Goal: Information Seeking & Learning: Learn about a topic

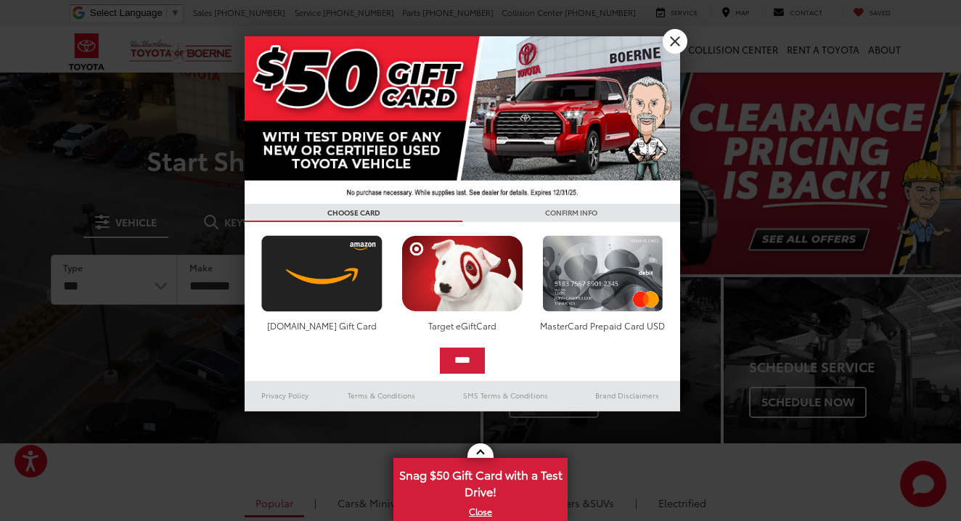
click at [670, 38] on link "X" at bounding box center [674, 41] width 25 height 25
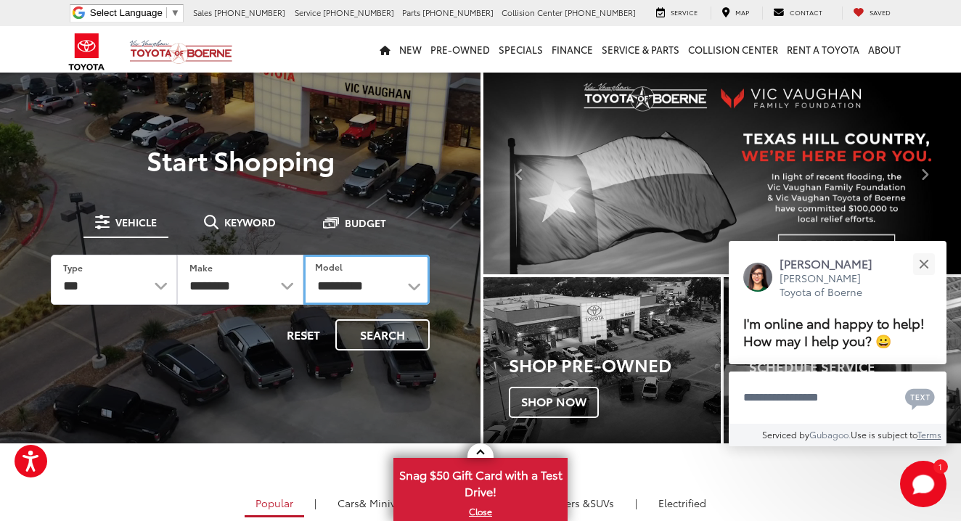
select select "*******"
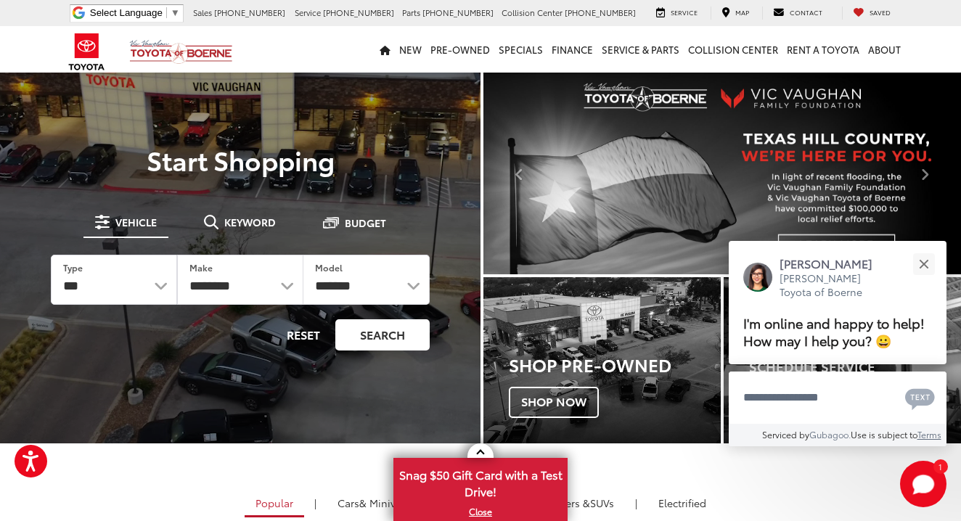
click at [389, 333] on button "Search" at bounding box center [382, 334] width 94 height 31
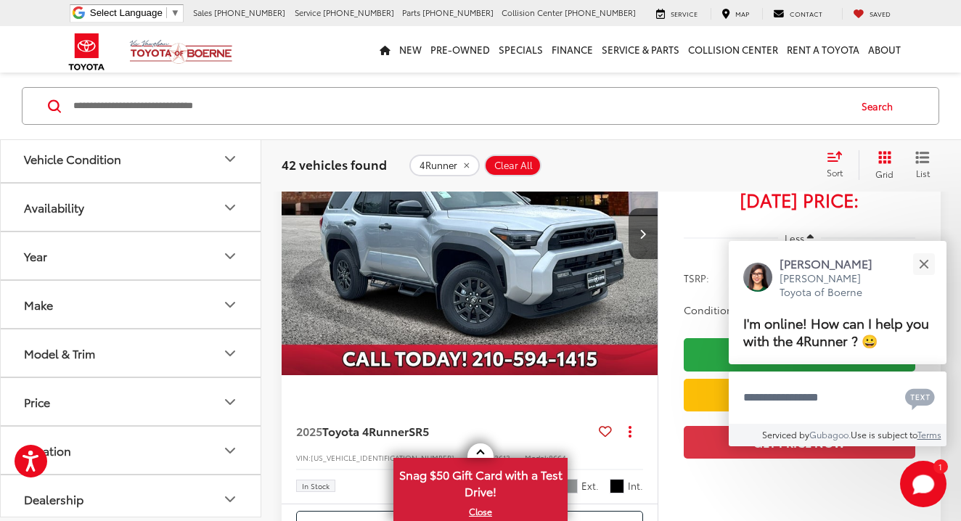
scroll to position [196, 0]
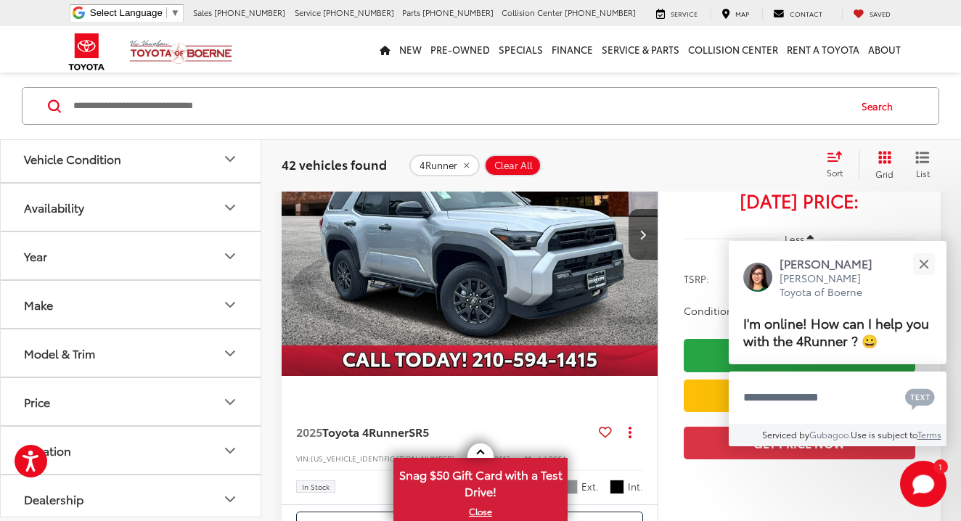
click at [461, 242] on img "2025 Toyota 4Runner SR5 0" at bounding box center [470, 235] width 378 height 284
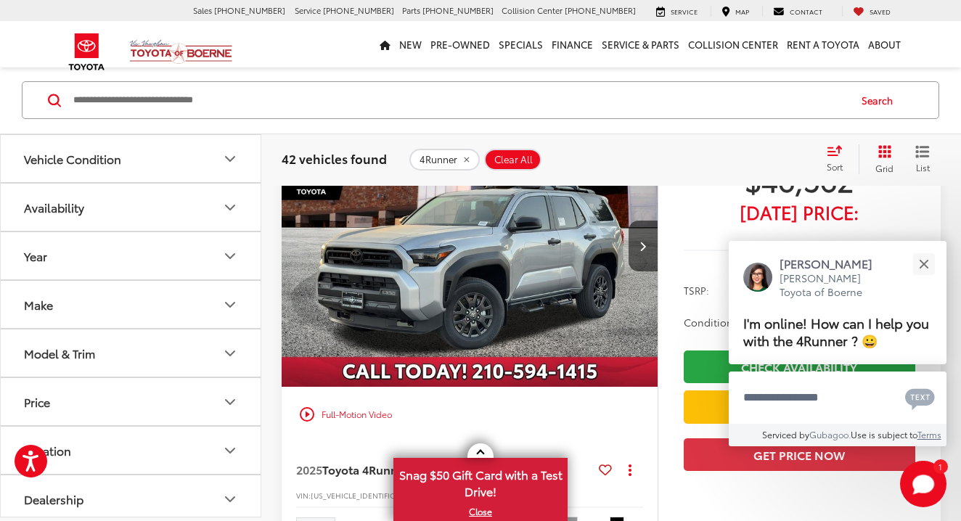
scroll to position [1274, 0]
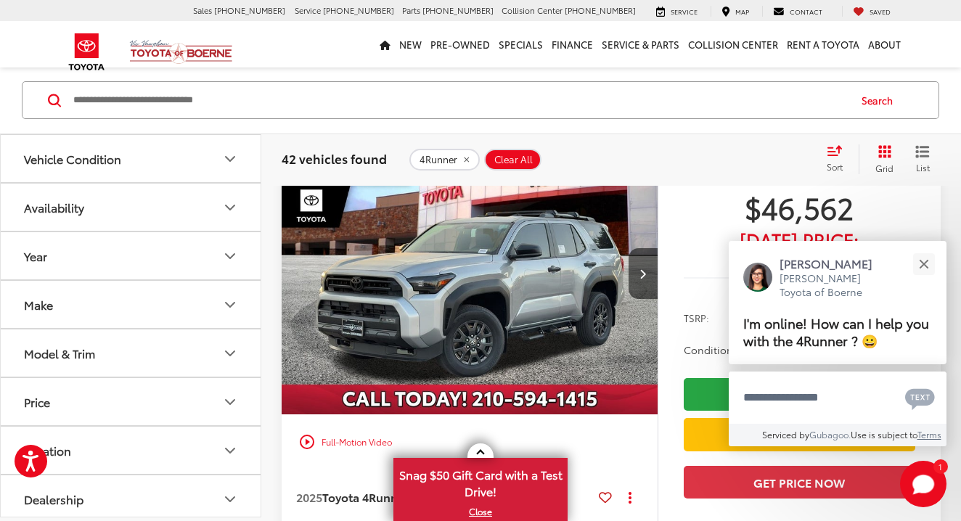
click at [395, 287] on img "2025 Toyota 4Runner SR5 0" at bounding box center [470, 274] width 378 height 284
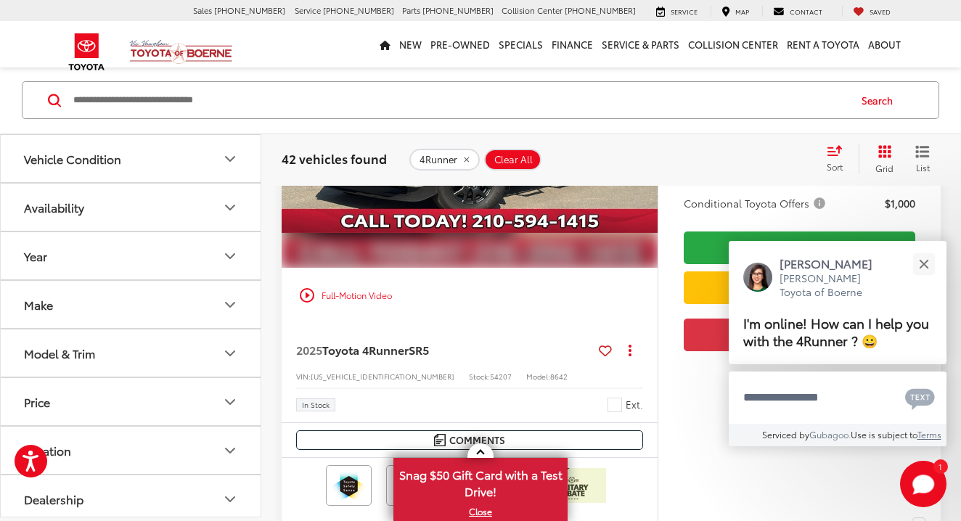
scroll to position [2547, 0]
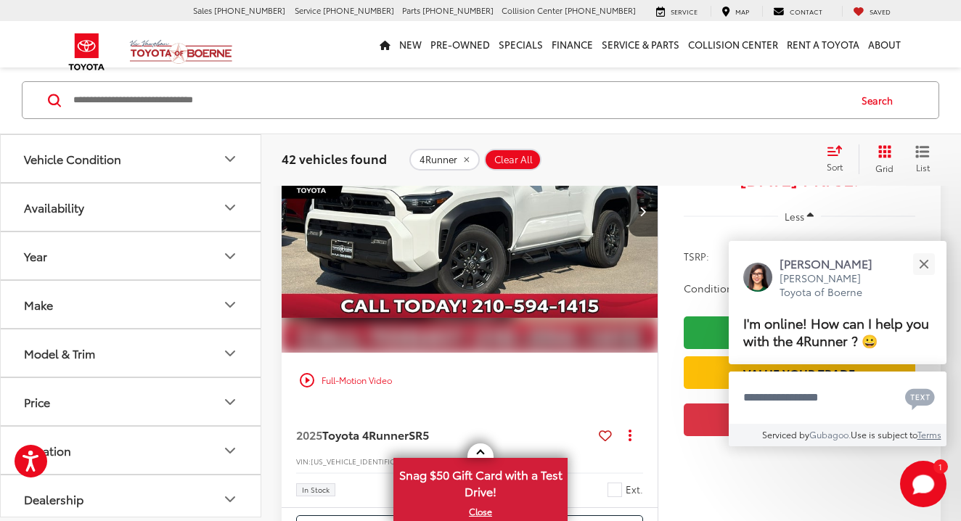
click at [440, 328] on img "2025 Toyota 4Runner SR5 0" at bounding box center [470, 212] width 378 height 284
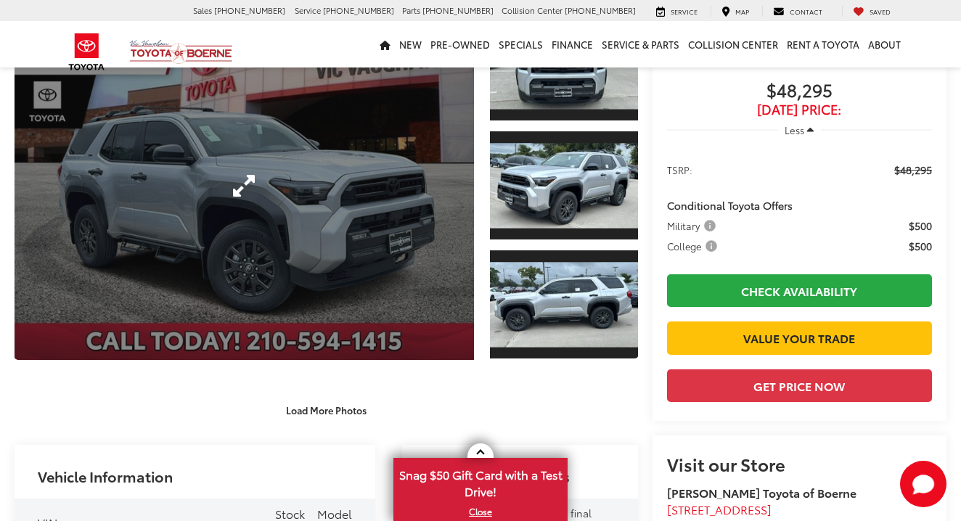
click at [331, 251] on link "Expand Photo 0" at bounding box center [244, 185] width 459 height 349
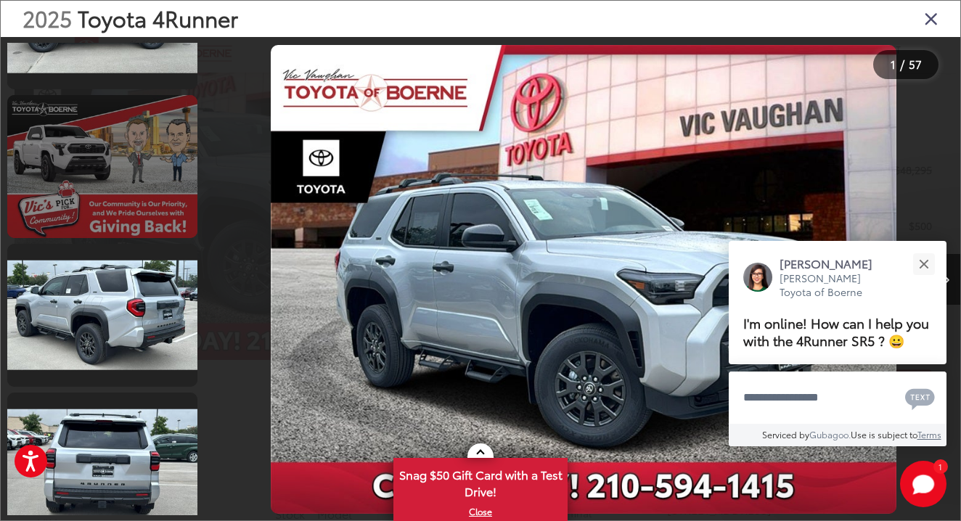
scroll to position [556, 0]
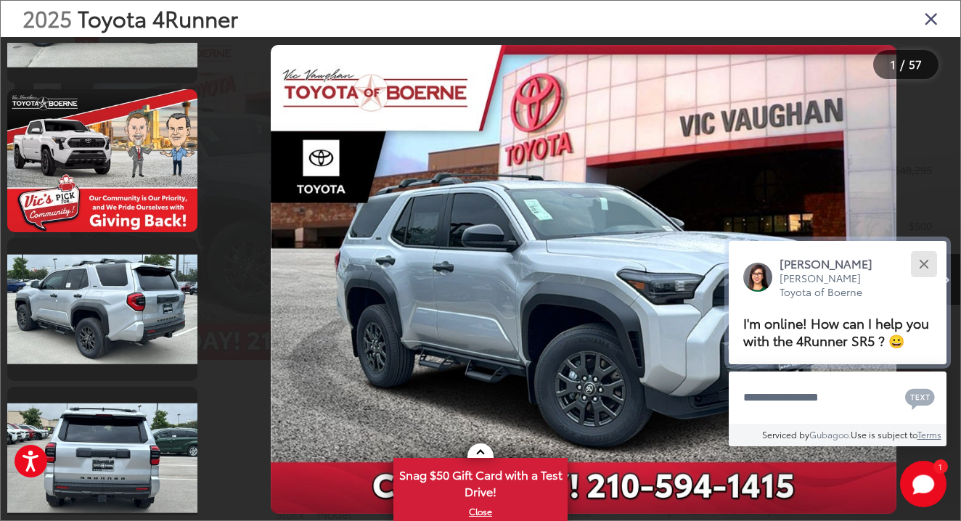
click at [924, 259] on div "Close" at bounding box center [922, 263] width 9 height 9
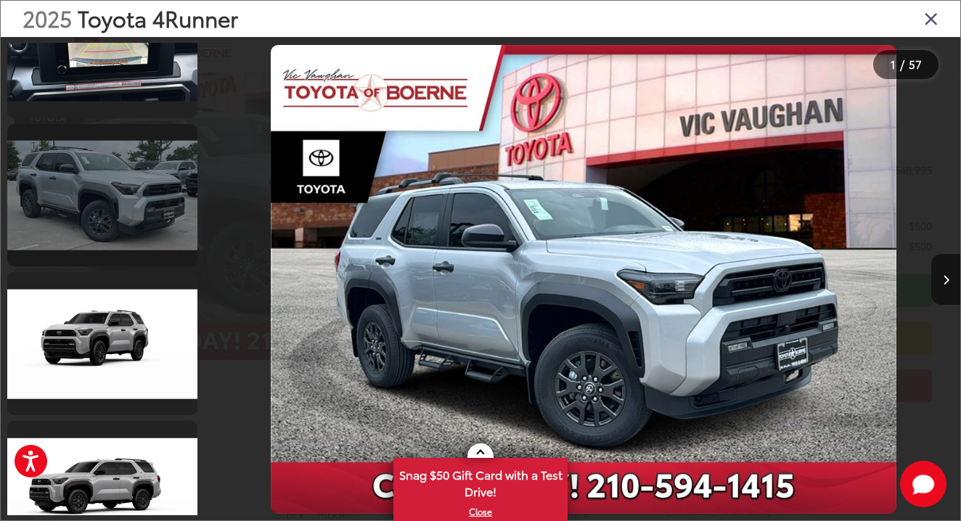
scroll to position [4981, 0]
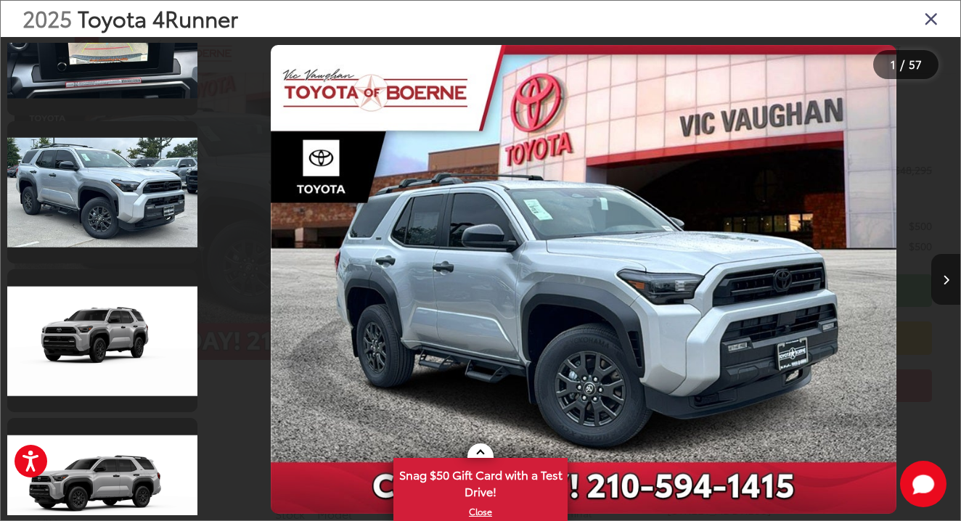
click at [947, 281] on icon "Next image" at bounding box center [945, 280] width 7 height 10
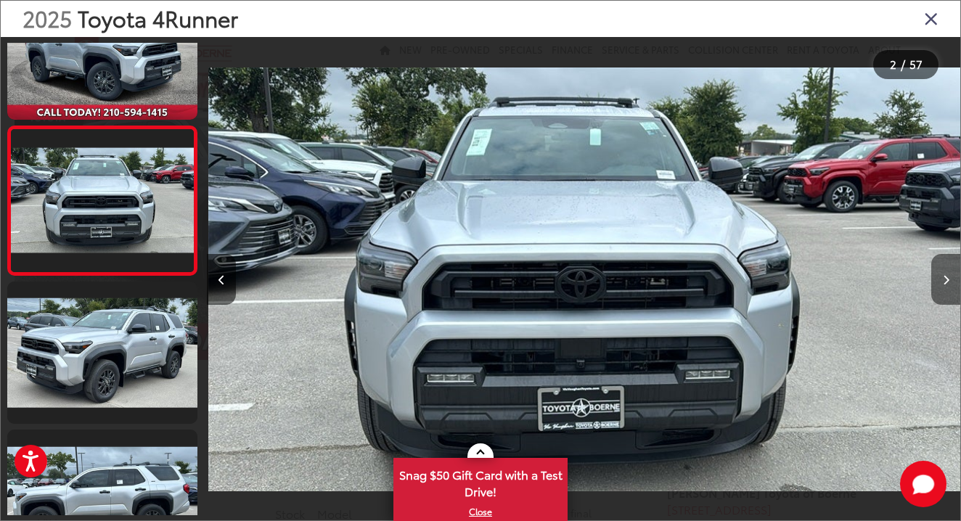
scroll to position [30, 0]
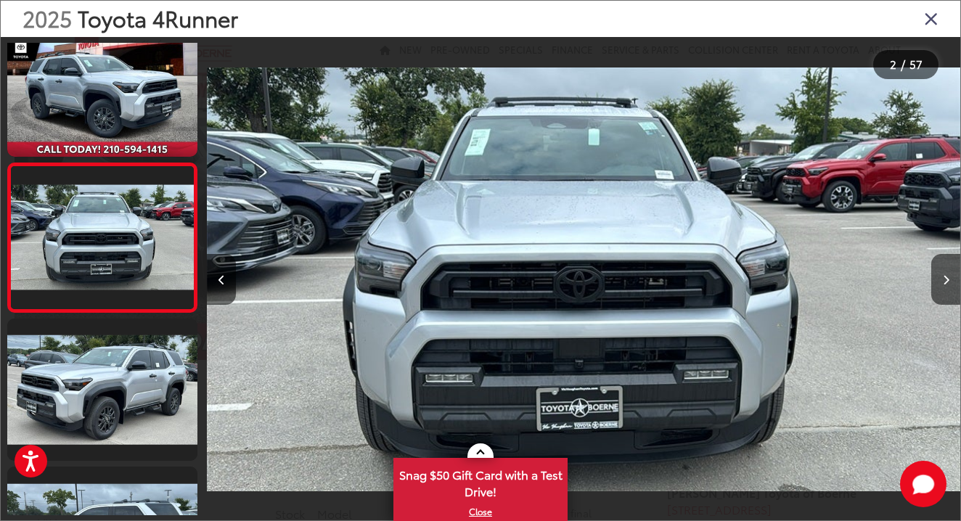
click at [929, 17] on icon "Close gallery" at bounding box center [931, 18] width 15 height 19
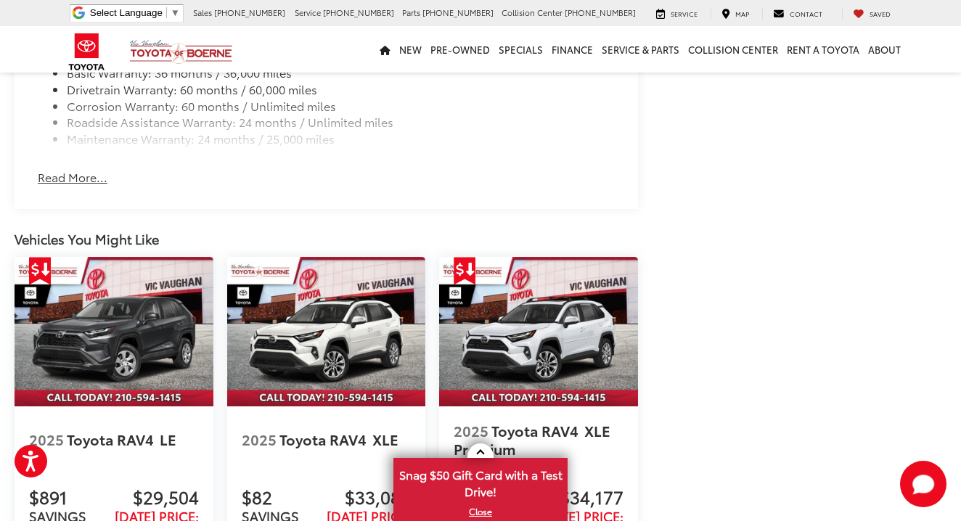
scroll to position [1834, 0]
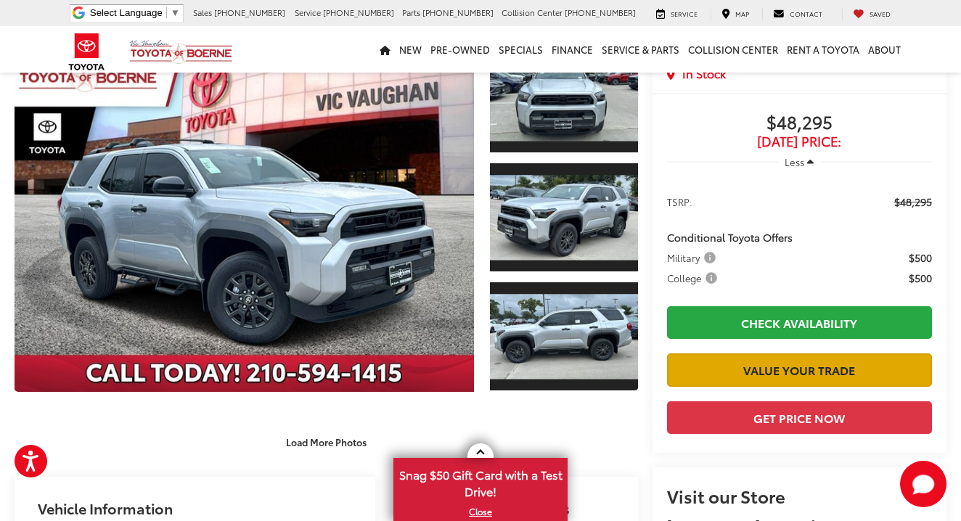
scroll to position [79, 0]
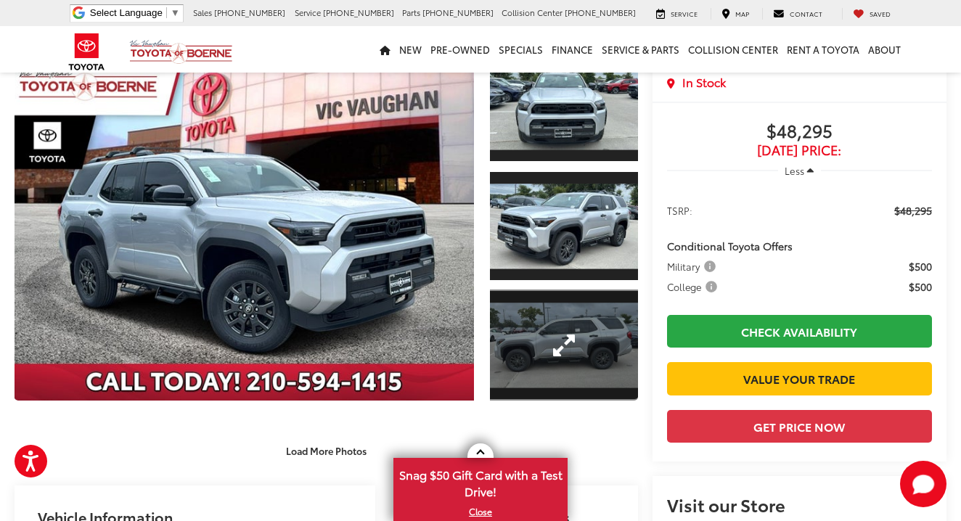
click at [628, 334] on link "Expand Photo 3" at bounding box center [564, 344] width 148 height 111
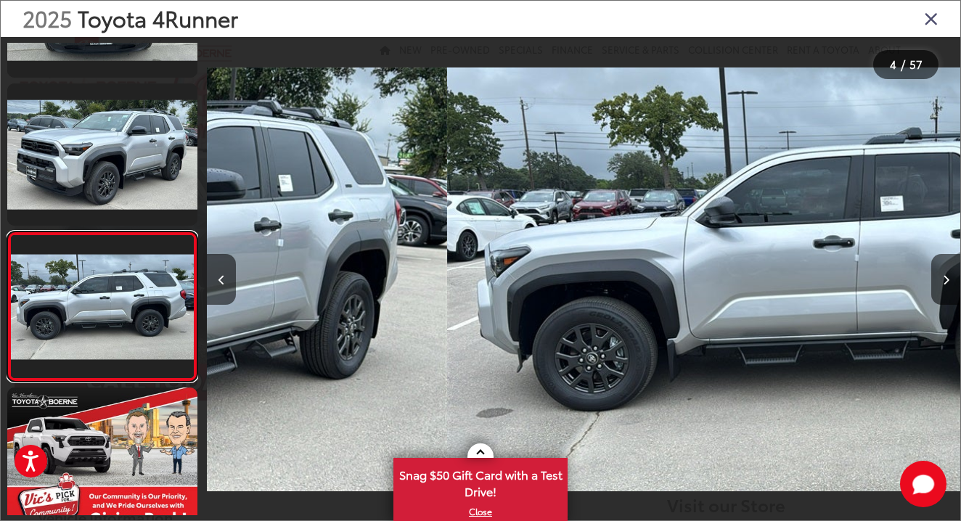
scroll to position [326, 0]
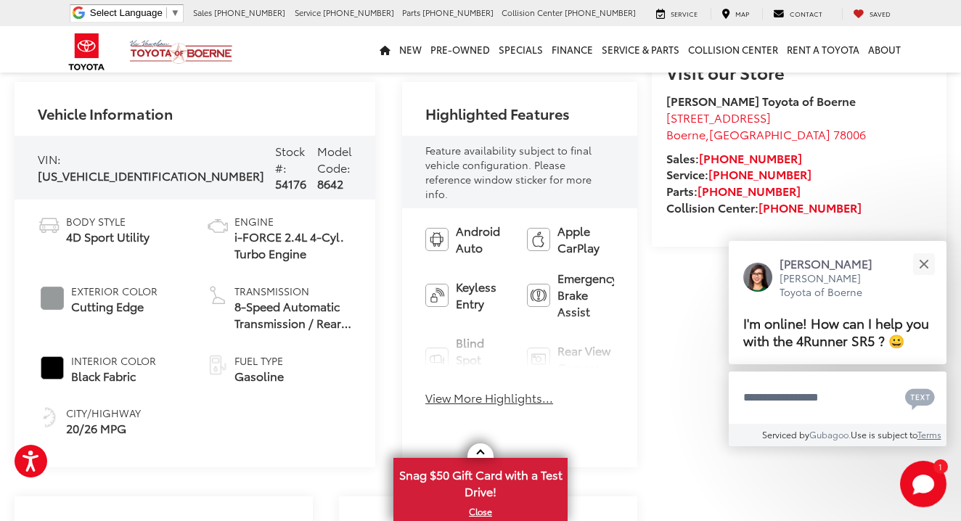
scroll to position [501, 0]
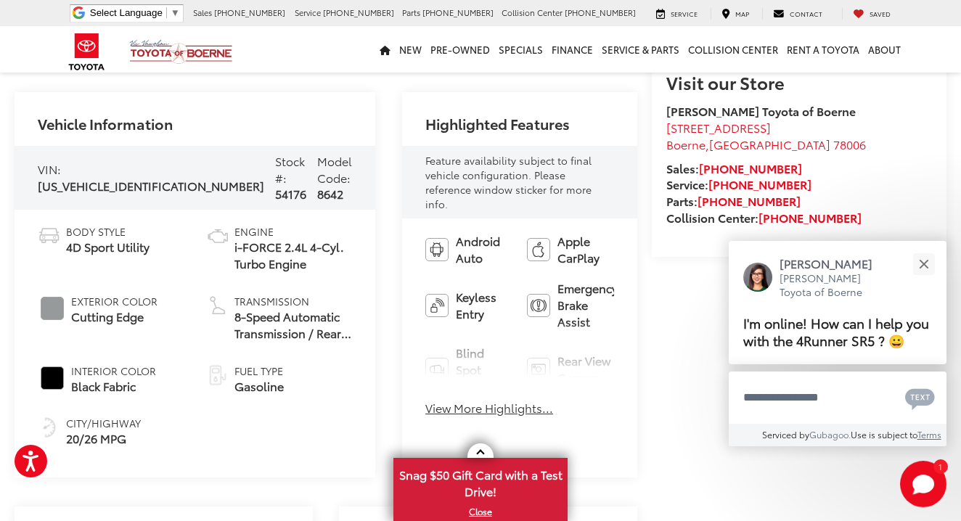
click at [573, 411] on div "Android Auto Apple CarPlay Keyless Entry Emergency Brake Assist Blind Spot Moni…" at bounding box center [519, 328] width 235 height 221
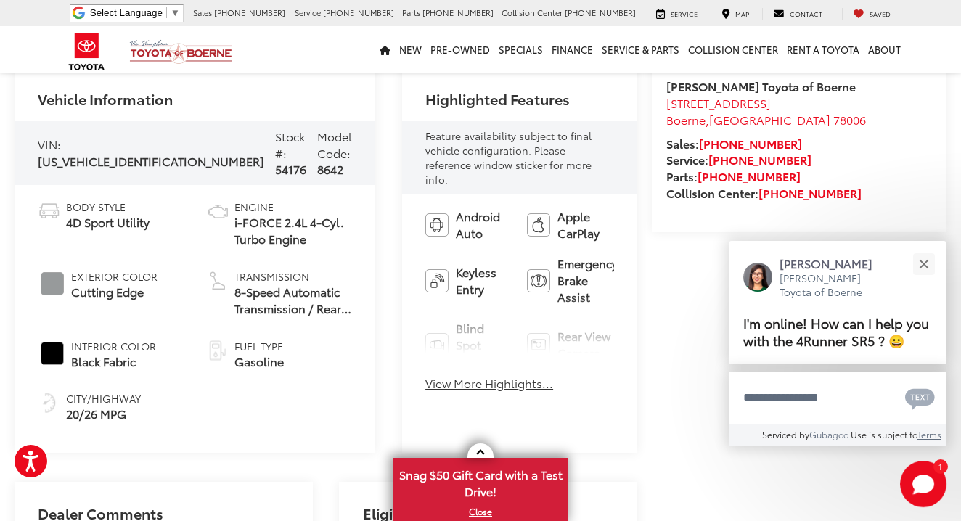
scroll to position [538, 0]
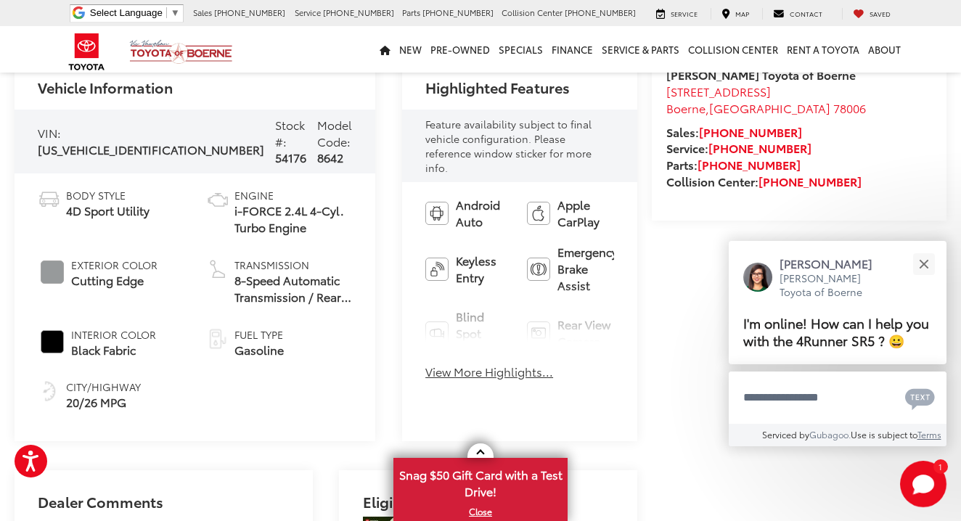
click at [445, 363] on button "View More Highlights..." at bounding box center [489, 371] width 128 height 17
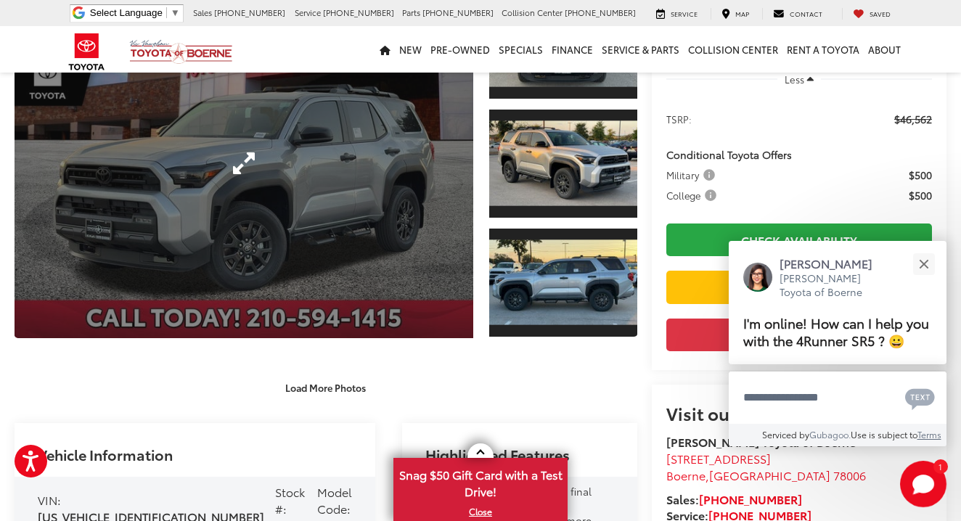
scroll to position [170, 0]
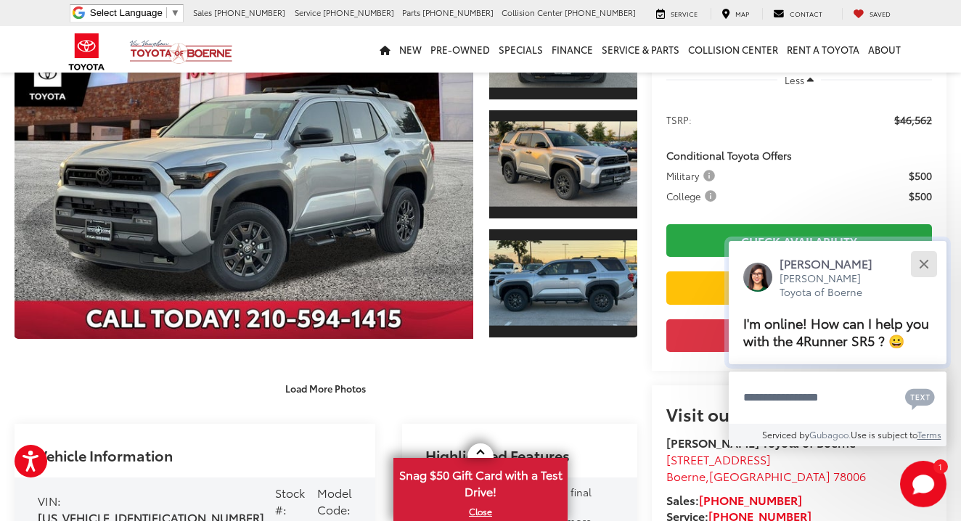
click at [923, 248] on button "Close" at bounding box center [923, 263] width 31 height 31
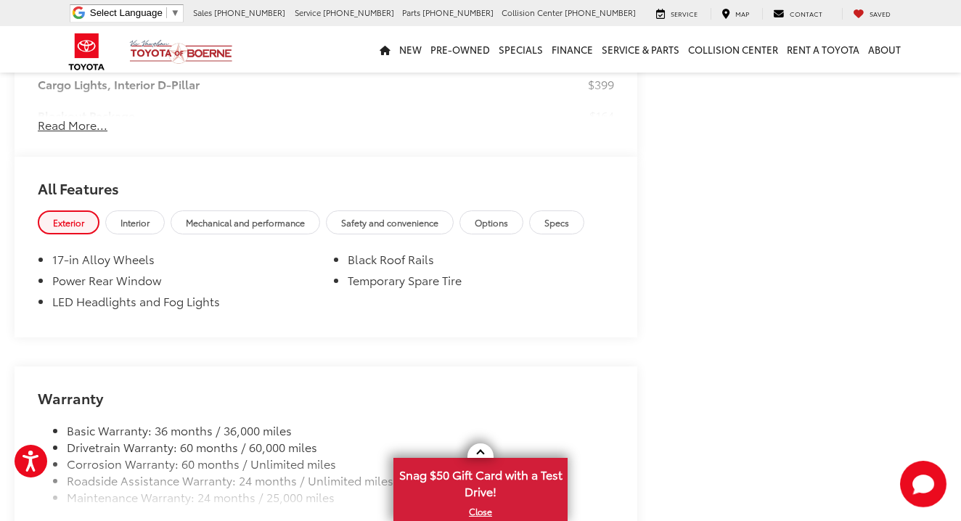
scroll to position [1439, 0]
click at [269, 215] on span "Mechanical and performance" at bounding box center [245, 221] width 119 height 12
